Goal: Task Accomplishment & Management: Use online tool/utility

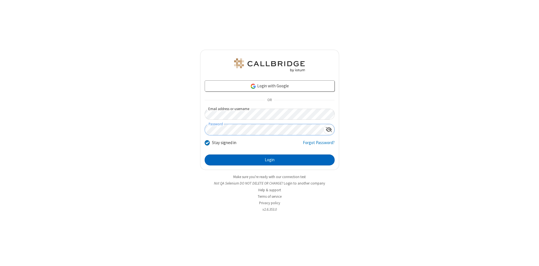
click at [269, 160] on button "Login" at bounding box center [269, 159] width 130 height 11
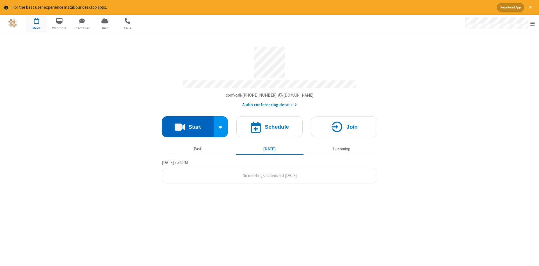
click at [187, 125] on button "Start" at bounding box center [188, 126] width 52 height 21
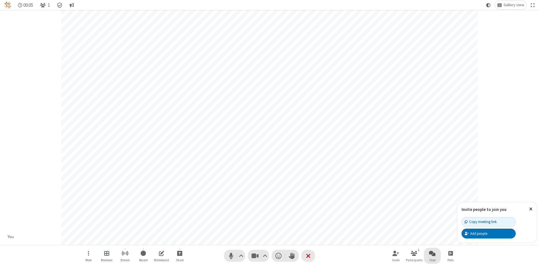
click at [432, 253] on span "Open chat" at bounding box center [432, 252] width 7 height 7
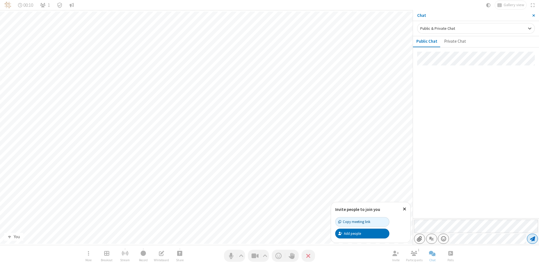
click at [532, 238] on span "Send message" at bounding box center [532, 239] width 5 height 6
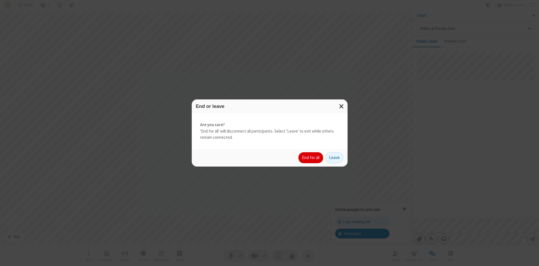
click at [311, 157] on button "End for all" at bounding box center [310, 157] width 25 height 11
